Goal: Information Seeking & Learning: Learn about a topic

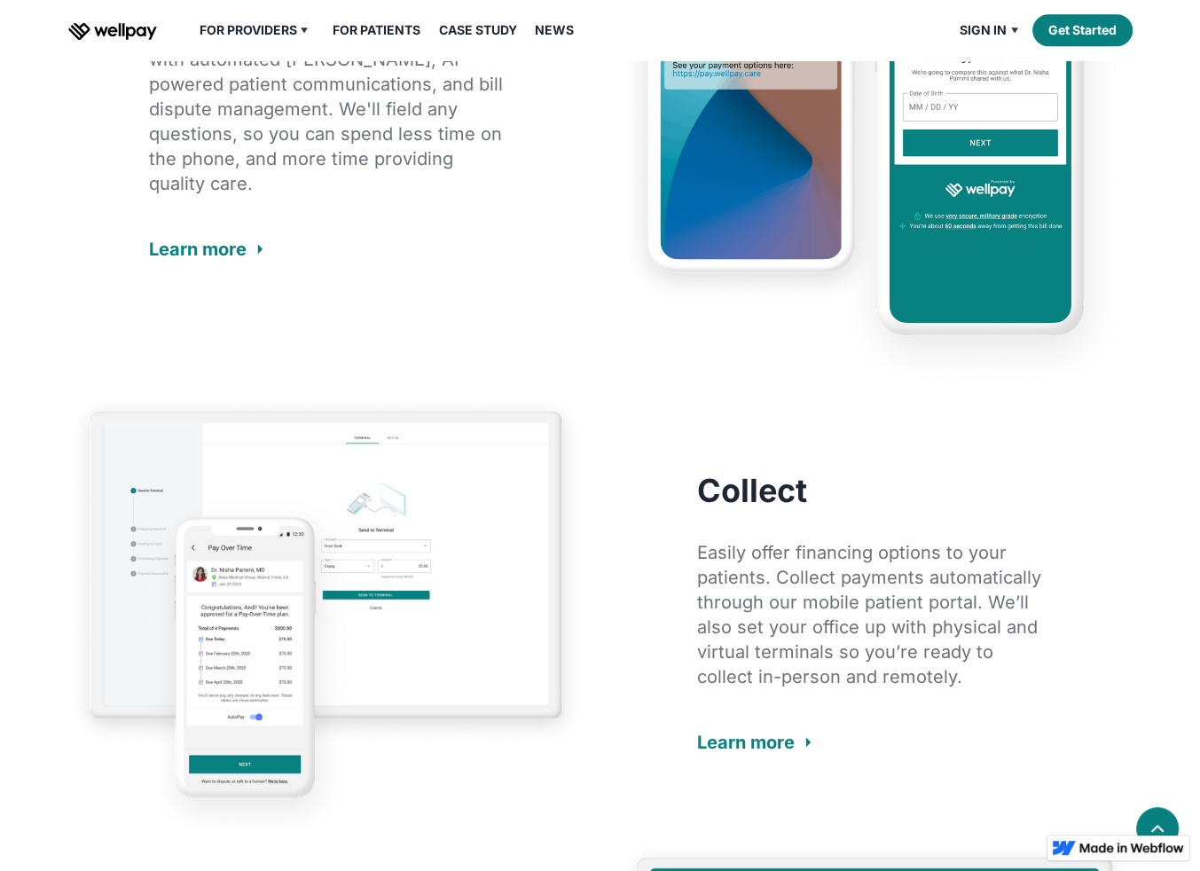
scroll to position [1774, 0]
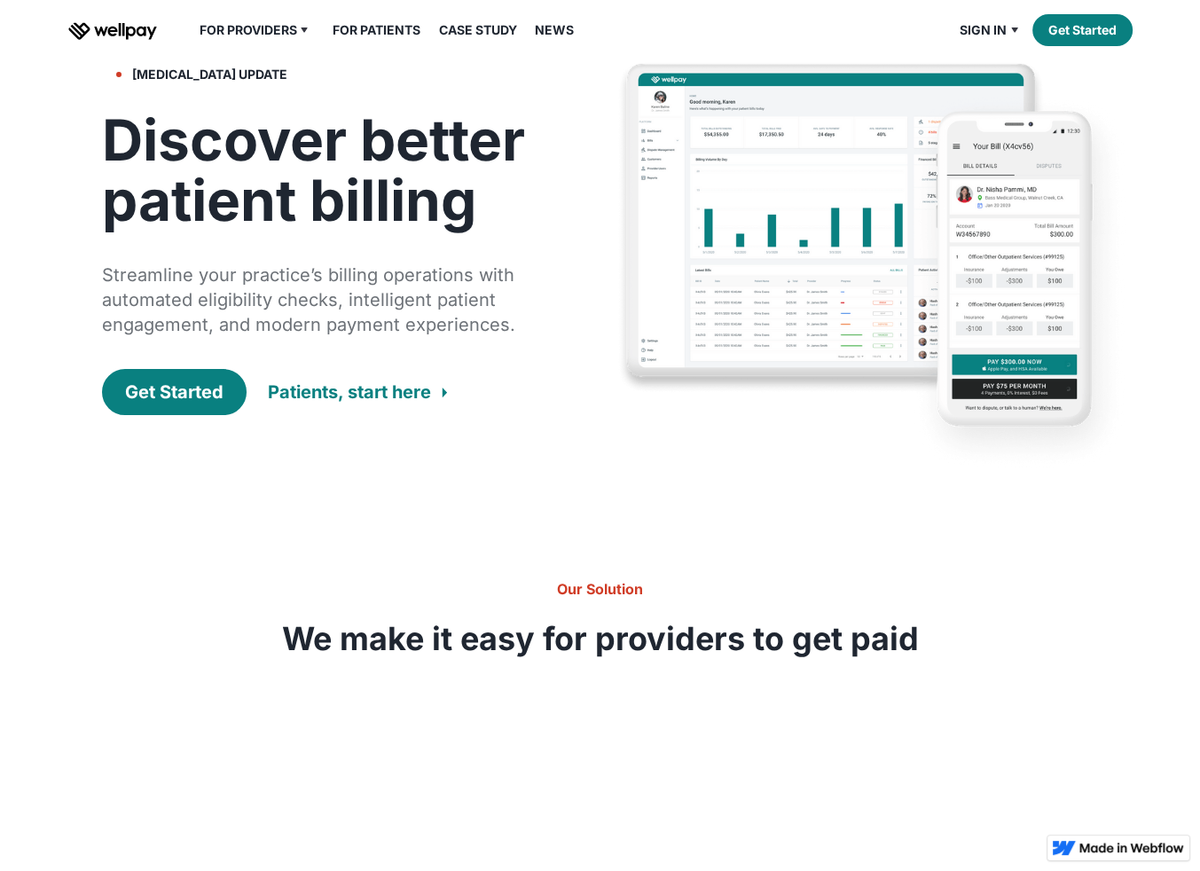
click at [566, 33] on link "News" at bounding box center [554, 30] width 60 height 21
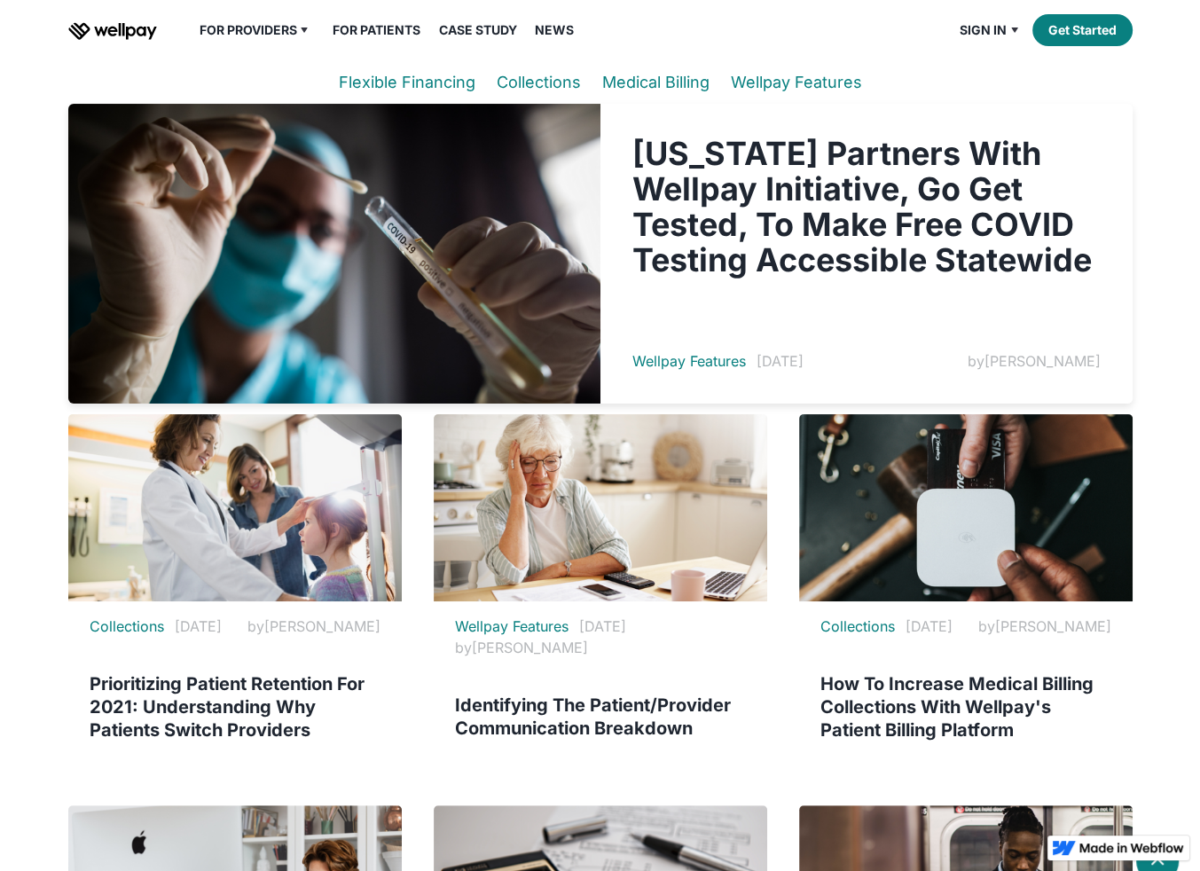
scroll to position [266, 0]
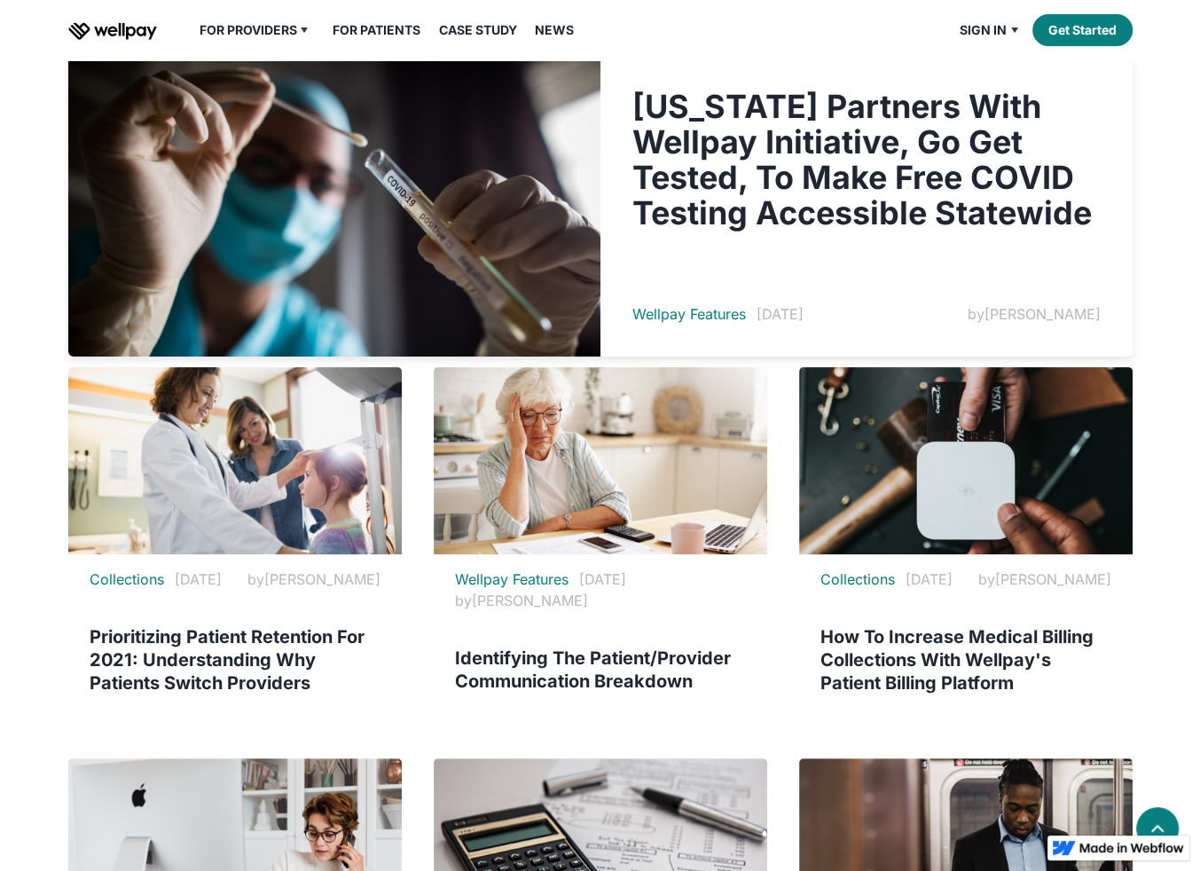
click at [686, 329] on div "[US_STATE] Partners With Wellpay Initiative, Go Get Tested, To Make Free COVID …" at bounding box center [866, 207] width 532 height 300
click at [719, 194] on h3 "Kansas Partners With Wellpay Initiative, Go Get Tested, To Make Free COVID Test…" at bounding box center [866, 160] width 468 height 142
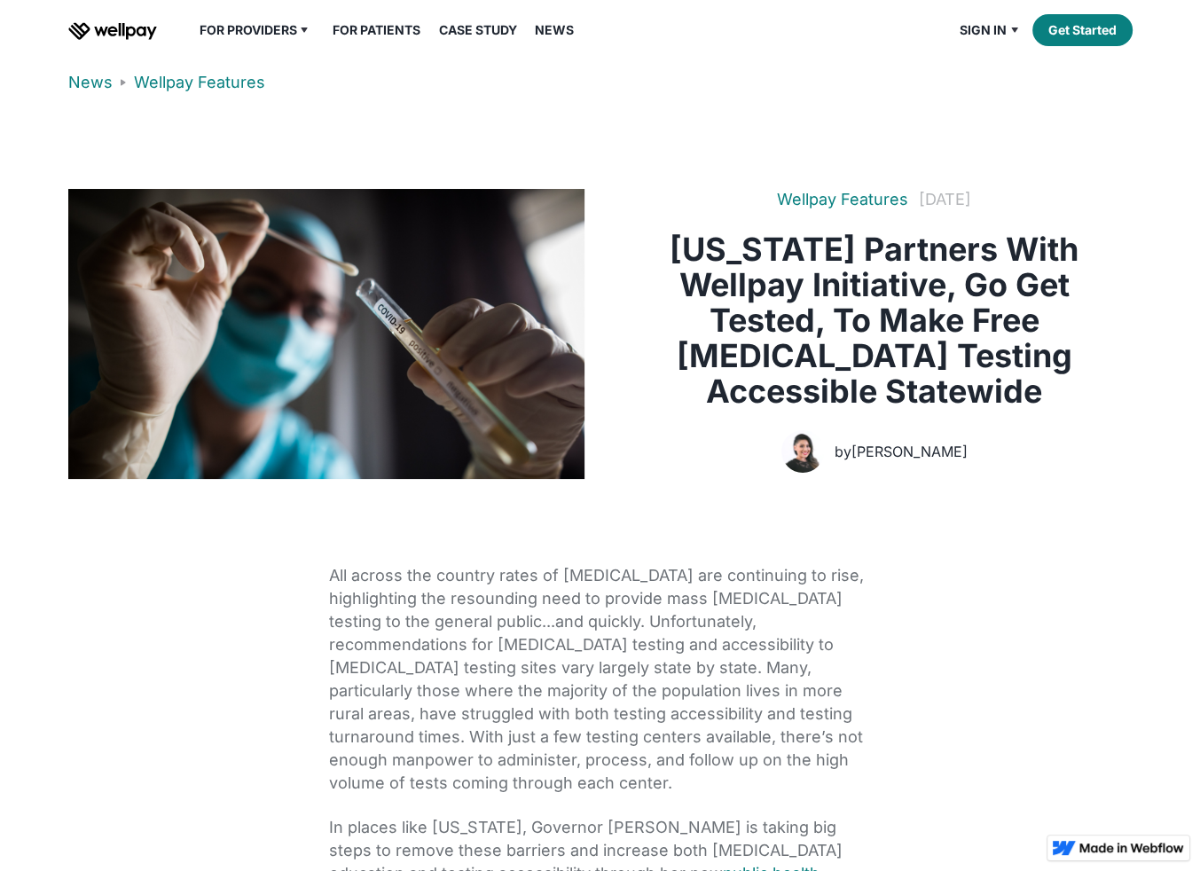
click at [897, 448] on div "[PERSON_NAME]" at bounding box center [909, 451] width 116 height 21
